Goal: Find specific page/section: Find specific page/section

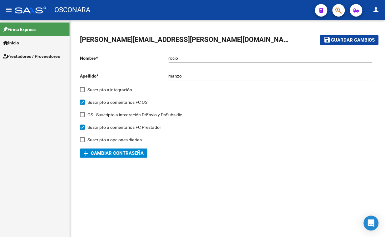
click at [37, 54] on span "Prestadores / Proveedores" at bounding box center [31, 56] width 57 height 7
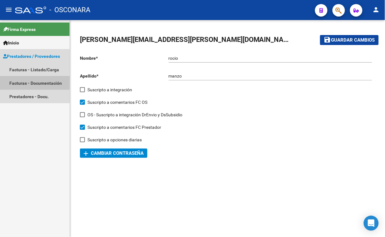
click at [25, 82] on link "Facturas - Documentación" at bounding box center [35, 82] width 70 height 13
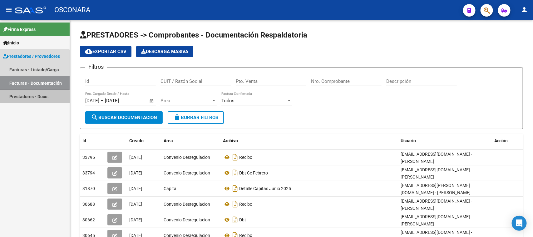
click at [24, 98] on link "Prestadores - Docu." at bounding box center [35, 96] width 70 height 13
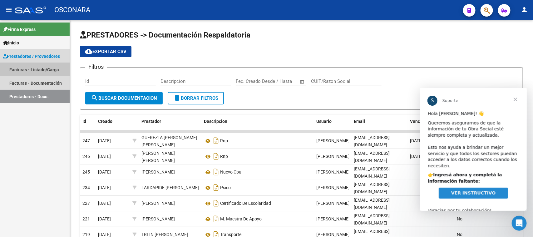
click at [45, 65] on link "Facturas - Listado/Carga" at bounding box center [35, 69] width 70 height 13
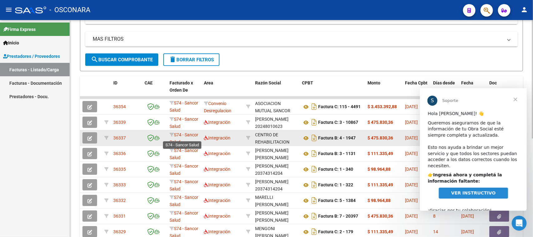
scroll to position [133, 0]
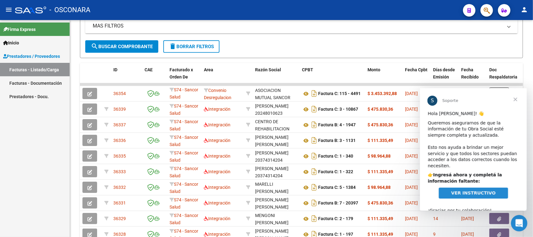
click at [385, 223] on icon "Abrir Intercom Messenger" at bounding box center [519, 222] width 10 height 10
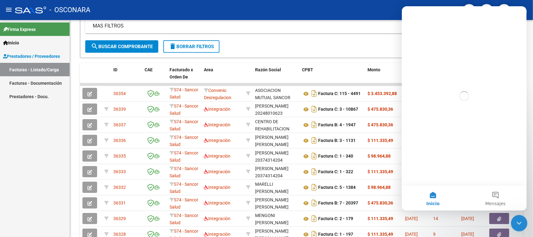
scroll to position [0, 0]
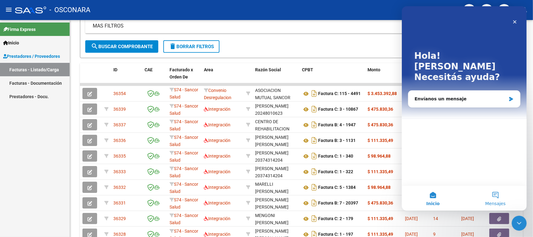
click at [385, 194] on button "Mensajes" at bounding box center [495, 198] width 62 height 25
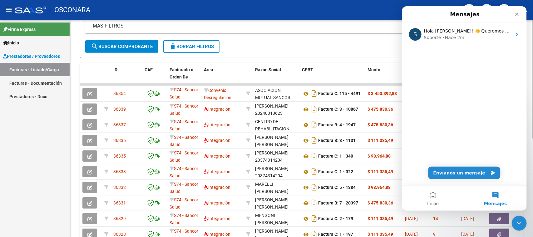
click at [280, 40] on form "Filtros Id Area Area Seleccionar Gerenciador Seleccionar Gerenciador Todos Conf…" at bounding box center [301, -1] width 443 height 117
click at [385, 16] on icon "Cerrar" at bounding box center [516, 14] width 5 height 5
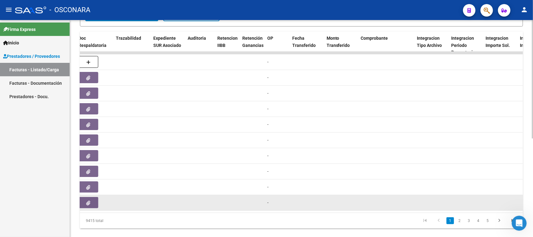
scroll to position [181, 0]
